Goal: Navigation & Orientation: Find specific page/section

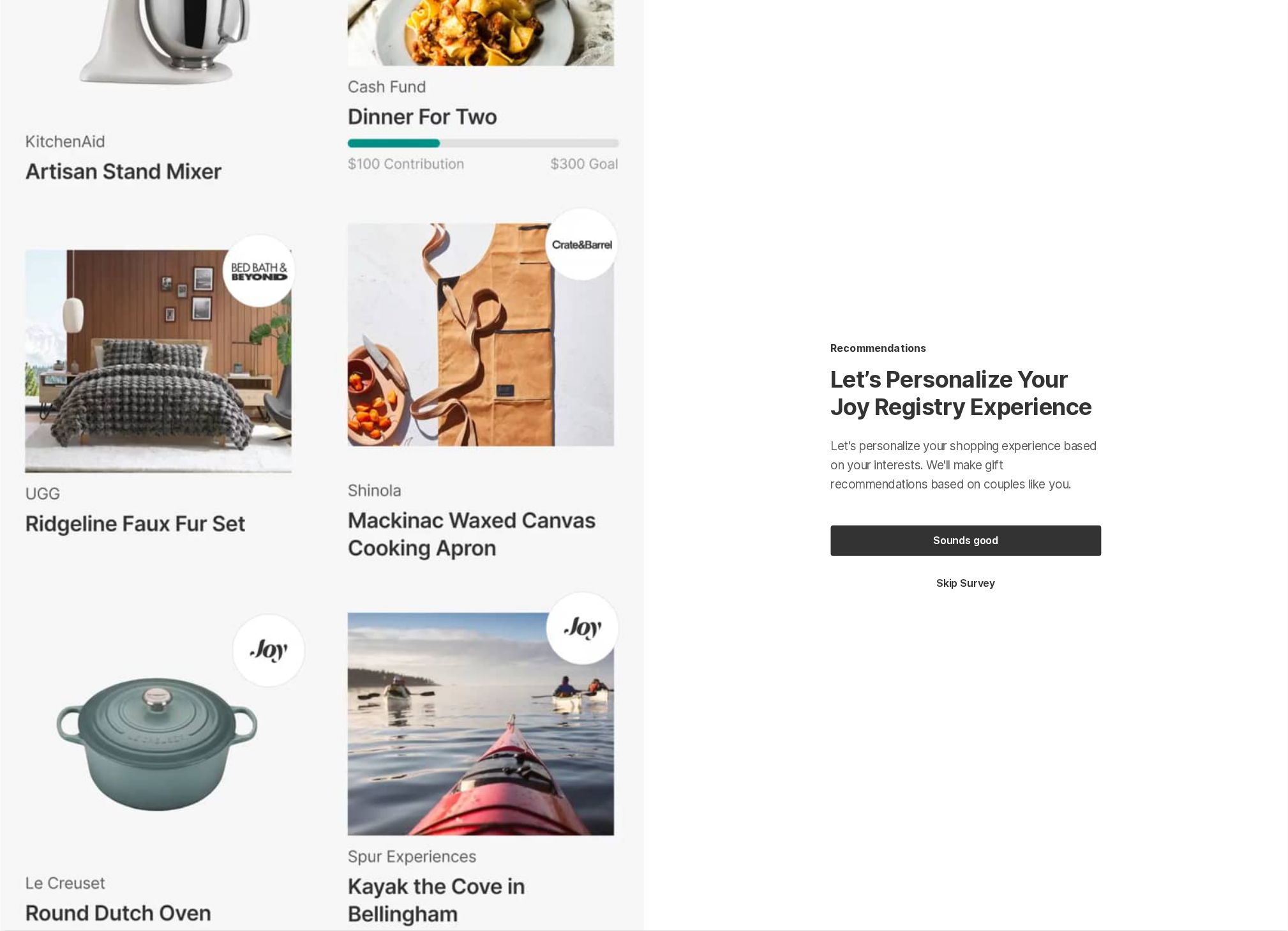
click at [981, 591] on div "Sounds good Skip Survey" at bounding box center [966, 558] width 271 height 65
click at [979, 591] on div "Sounds good Skip Survey" at bounding box center [966, 558] width 271 height 65
click at [971, 586] on button "Skip Survey" at bounding box center [966, 583] width 271 height 14
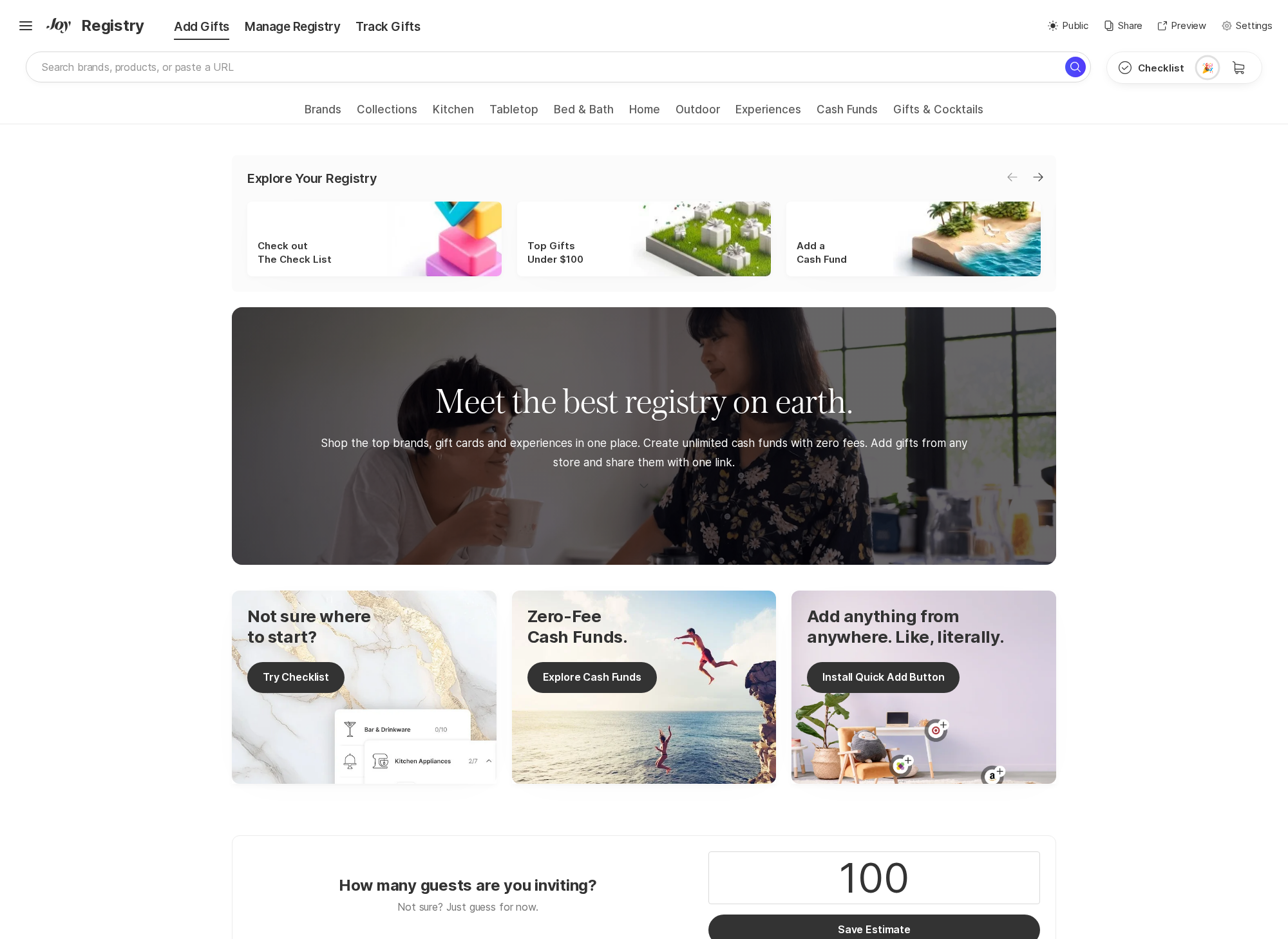
click at [7, 23] on div "Hamburger ✨ Link copied! Share it with gift givers so they can shop in one plac…" at bounding box center [644, 25] width 1288 height 51
click at [16, 25] on icon "Hamburger" at bounding box center [25, 25] width 21 height 21
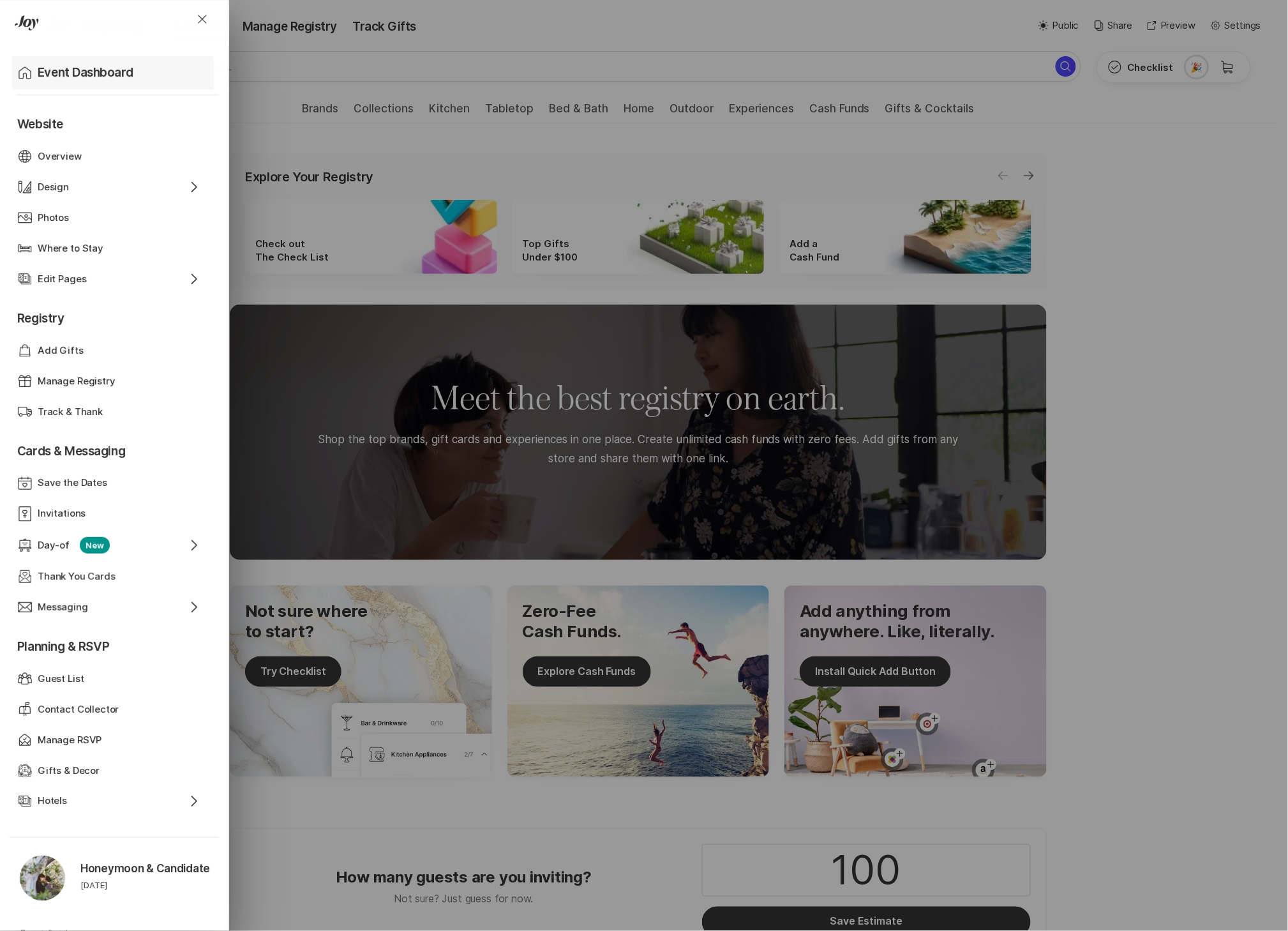
click at [66, 69] on p "Event Dashboard" at bounding box center [86, 72] width 96 height 18
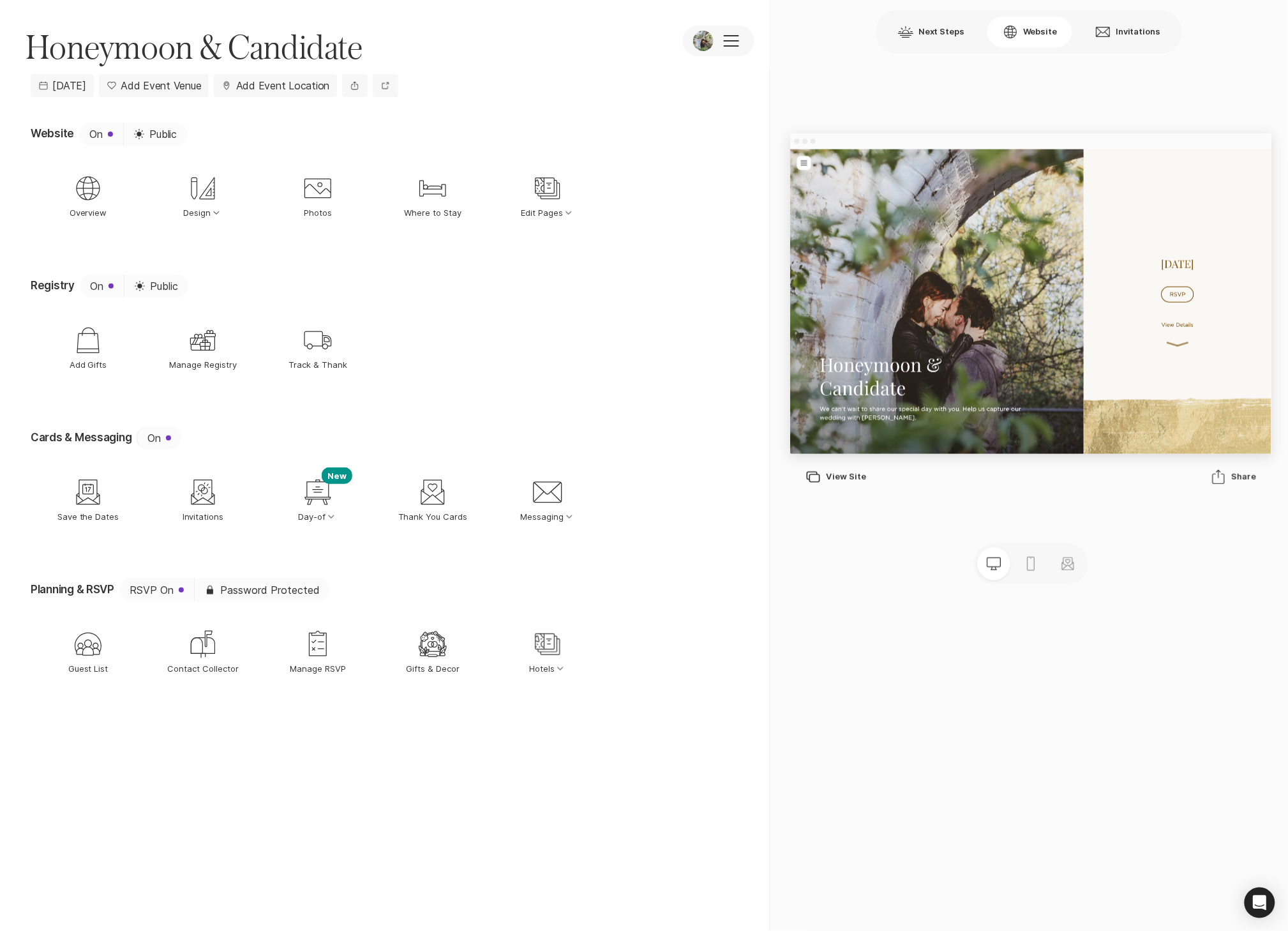
click at [871, 598] on div "Desktop Mobile Stationery" at bounding box center [1031, 563] width 491 height 82
